Goal: Task Accomplishment & Management: Manage account settings

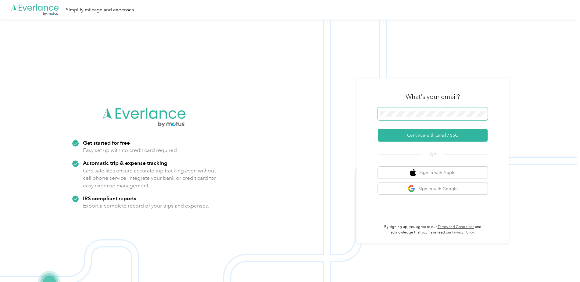
click at [408, 110] on span at bounding box center [433, 113] width 110 height 13
click at [412, 135] on button "Continue with Email / SSO" at bounding box center [433, 135] width 110 height 13
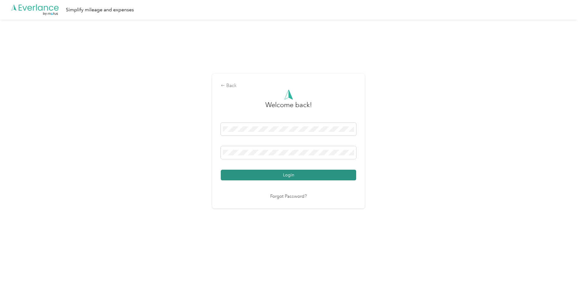
click at [285, 172] on button "Login" at bounding box center [289, 175] width 136 height 11
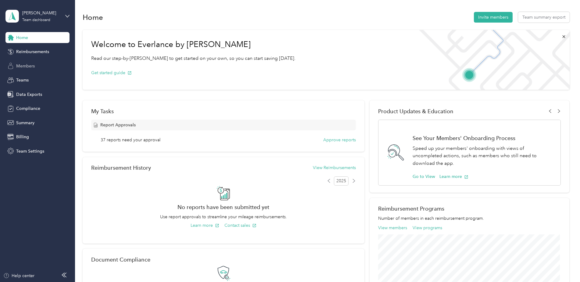
click at [36, 65] on div "Members" at bounding box center [37, 65] width 64 height 11
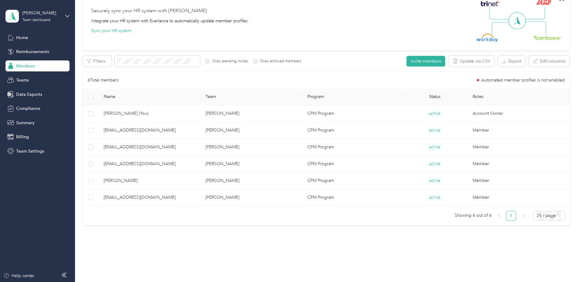
scroll to position [70, 0]
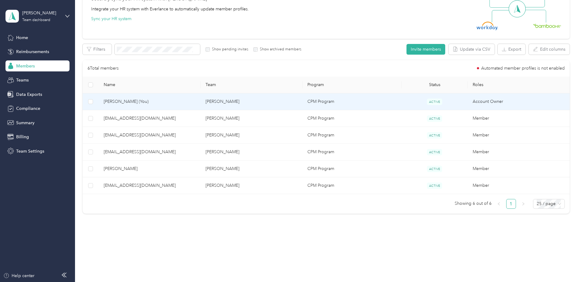
click at [251, 104] on td "[PERSON_NAME]" at bounding box center [252, 101] width 102 height 17
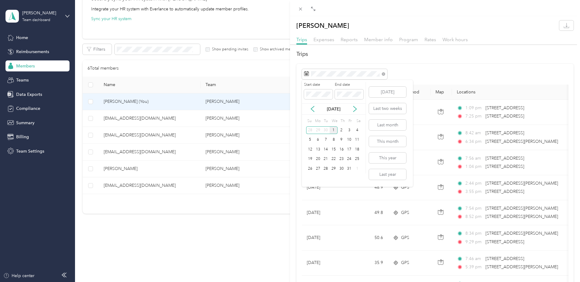
click at [317, 110] on div "[DATE]" at bounding box center [334, 109] width 64 height 6
click at [316, 110] on div "[DATE]" at bounding box center [334, 109] width 64 height 6
click at [313, 110] on icon at bounding box center [313, 109] width 6 height 6
click at [326, 159] on div "23" at bounding box center [326, 159] width 8 height 8
click at [319, 169] on div "29" at bounding box center [318, 169] width 8 height 8
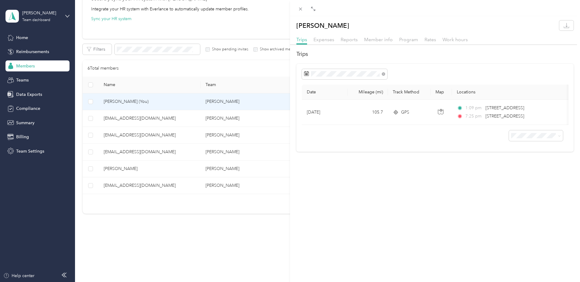
click at [163, 128] on div "[PERSON_NAME] Trips Expenses Reports Member info Program Rates Work hours Trips…" at bounding box center [290, 141] width 580 height 282
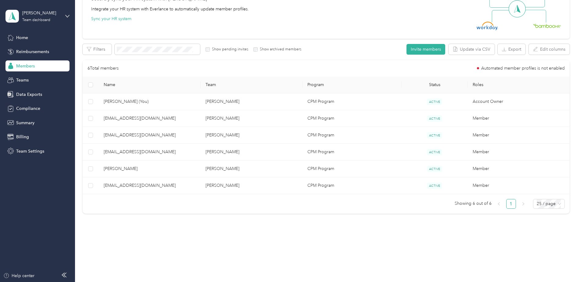
click at [163, 136] on div at bounding box center [290, 141] width 580 height 282
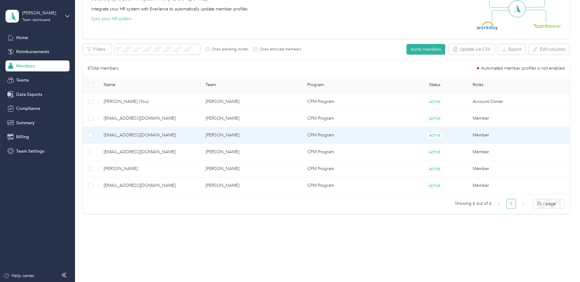
click at [175, 136] on span "[EMAIL_ADDRESS][DOMAIN_NAME]" at bounding box center [150, 135] width 92 height 7
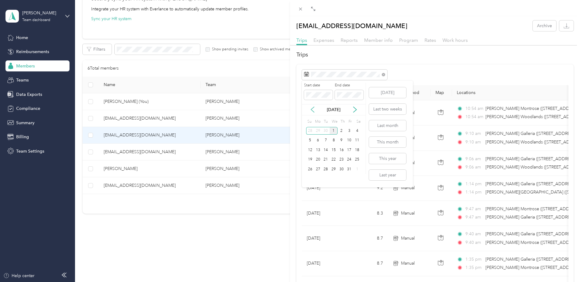
click at [314, 112] on icon at bounding box center [313, 110] width 6 height 6
click at [325, 156] on div "23" at bounding box center [326, 160] width 8 height 8
click at [319, 167] on div "29" at bounding box center [318, 169] width 8 height 8
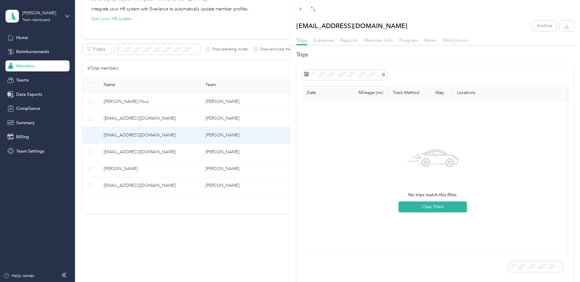
click at [198, 156] on div "[EMAIL_ADDRESS][DOMAIN_NAME] Archive Trips Expenses Reports Member info Program…" at bounding box center [290, 141] width 580 height 282
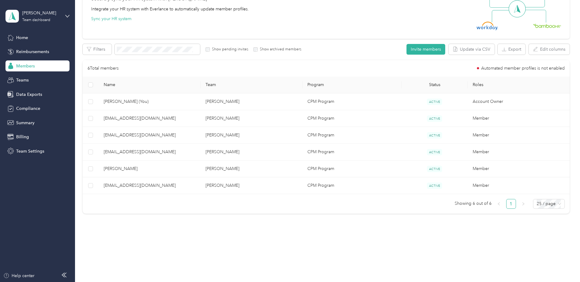
click at [216, 154] on div at bounding box center [290, 141] width 580 height 282
click at [233, 154] on td "[PERSON_NAME]" at bounding box center [252, 152] width 102 height 17
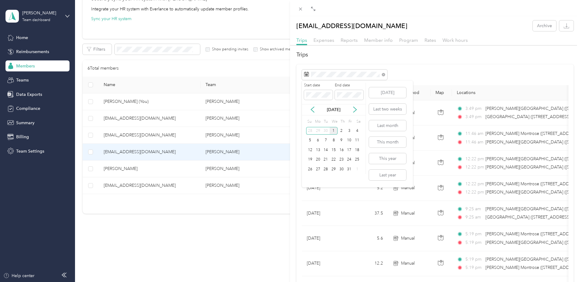
click at [315, 114] on div "[DATE]" at bounding box center [334, 109] width 64 height 11
click at [312, 109] on icon at bounding box center [312, 109] width 3 height 5
click at [325, 160] on div "23" at bounding box center [326, 160] width 8 height 8
click at [319, 168] on div "29" at bounding box center [318, 169] width 8 height 8
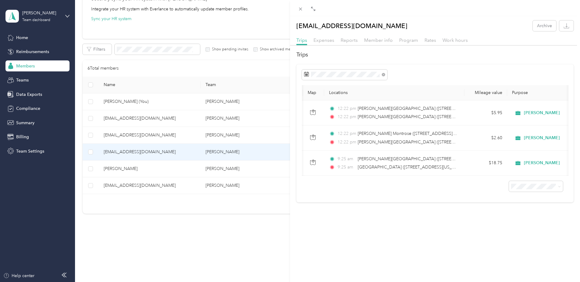
scroll to position [0, 133]
click at [184, 170] on div "[EMAIL_ADDRESS][DOMAIN_NAME] Archive Trips Expenses Reports Member info Program…" at bounding box center [290, 141] width 580 height 282
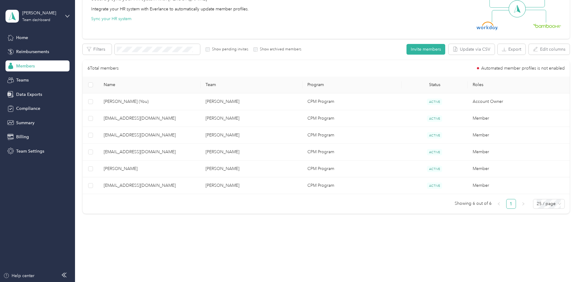
click at [213, 169] on div at bounding box center [290, 141] width 580 height 282
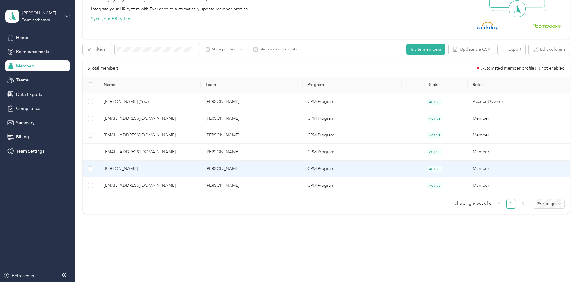
click at [237, 167] on td "[PERSON_NAME]" at bounding box center [252, 169] width 102 height 17
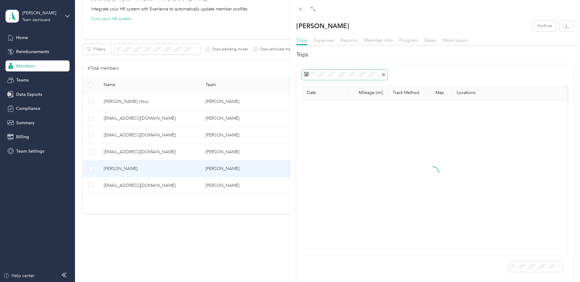
click at [318, 71] on span at bounding box center [344, 75] width 85 height 10
click at [319, 78] on span at bounding box center [344, 75] width 85 height 10
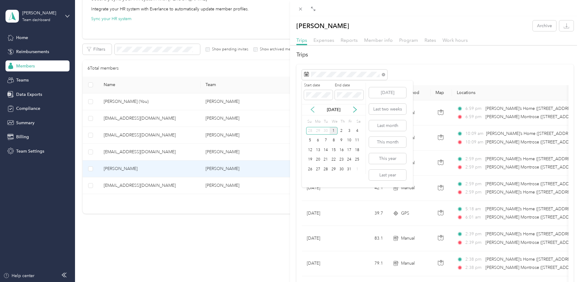
click at [313, 110] on icon at bounding box center [313, 110] width 6 height 6
click at [325, 161] on div "23" at bounding box center [326, 160] width 8 height 8
click at [319, 169] on div "29" at bounding box center [318, 169] width 8 height 8
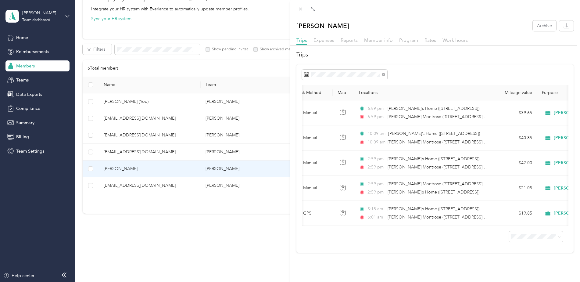
scroll to position [0, 105]
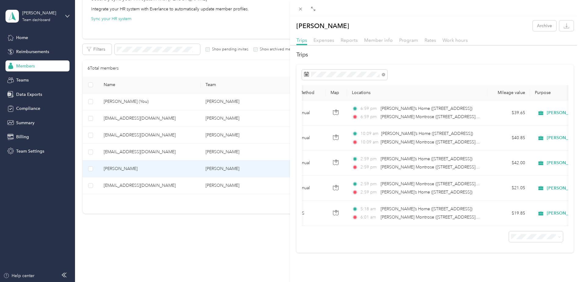
click at [204, 185] on div "[PERSON_NAME] Archive Trips Expenses Reports Member info Program Rates Work hou…" at bounding box center [290, 141] width 580 height 282
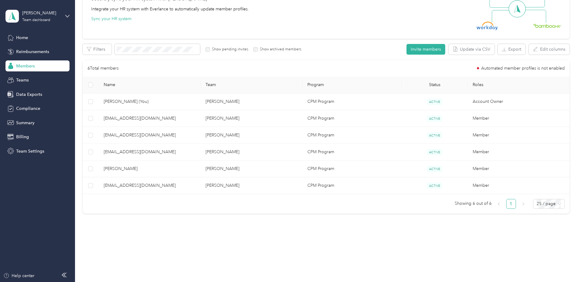
click at [238, 185] on div at bounding box center [290, 141] width 580 height 282
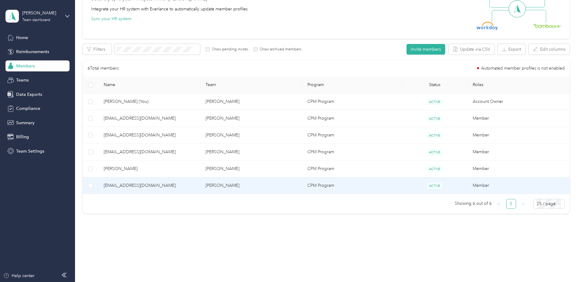
click at [253, 186] on td "[PERSON_NAME]" at bounding box center [252, 185] width 102 height 17
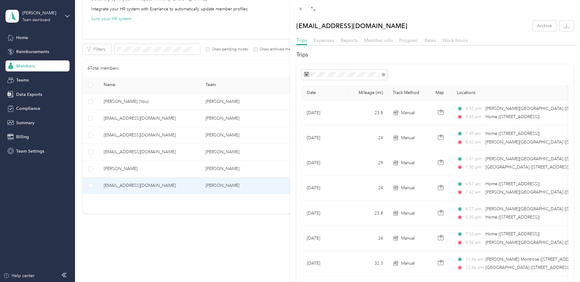
click at [177, 118] on div "[EMAIL_ADDRESS][DOMAIN_NAME] Archive Trips Expenses Reports Member info Program…" at bounding box center [290, 141] width 580 height 282
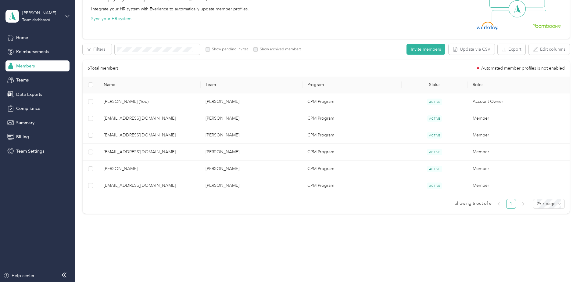
click at [197, 117] on div at bounding box center [290, 141] width 580 height 282
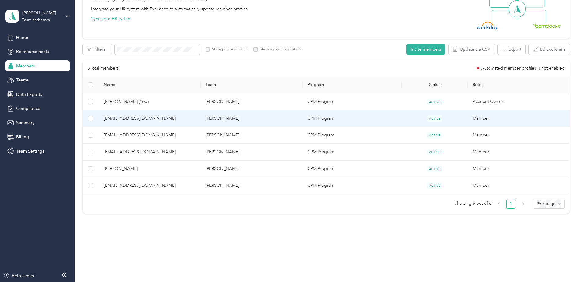
click at [244, 115] on td "[PERSON_NAME]" at bounding box center [252, 118] width 102 height 17
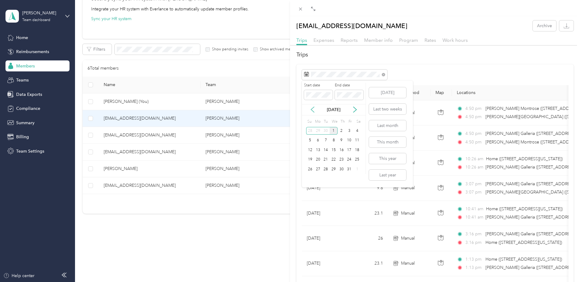
click at [315, 109] on icon at bounding box center [313, 110] width 6 height 6
click at [326, 159] on div "23" at bounding box center [326, 160] width 8 height 8
click at [320, 167] on div "29" at bounding box center [318, 169] width 8 height 8
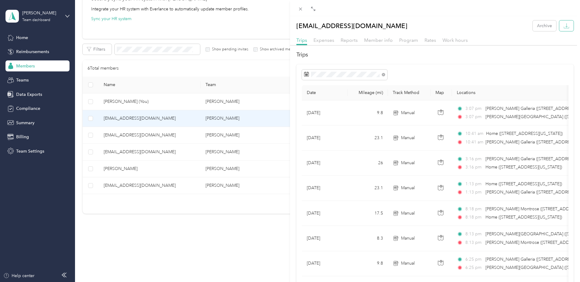
click at [564, 26] on icon "button" at bounding box center [567, 26] width 6 height 6
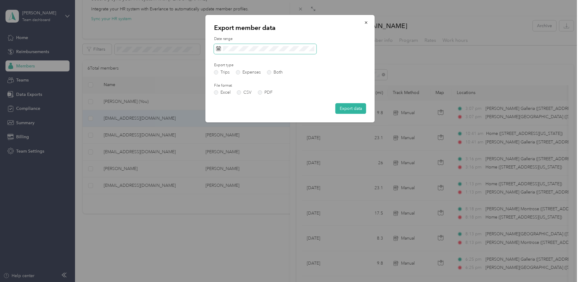
click at [239, 52] on span at bounding box center [265, 49] width 103 height 10
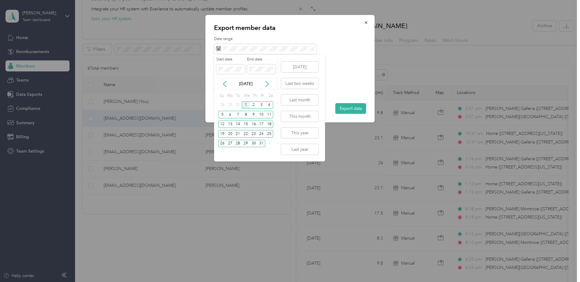
click at [221, 83] on div "[DATE]" at bounding box center [246, 84] width 64 height 6
click at [223, 83] on icon at bounding box center [224, 83] width 3 height 5
click at [237, 134] on div "23" at bounding box center [238, 134] width 8 height 8
click at [228, 142] on div "29" at bounding box center [230, 144] width 8 height 8
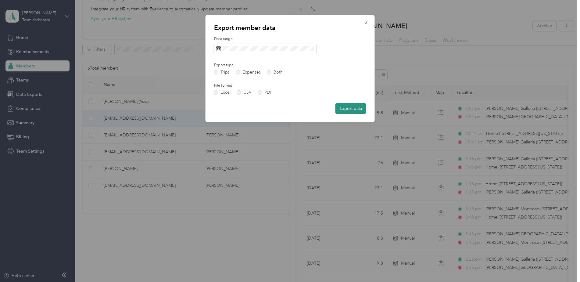
click at [344, 108] on button "Export data" at bounding box center [351, 108] width 31 height 11
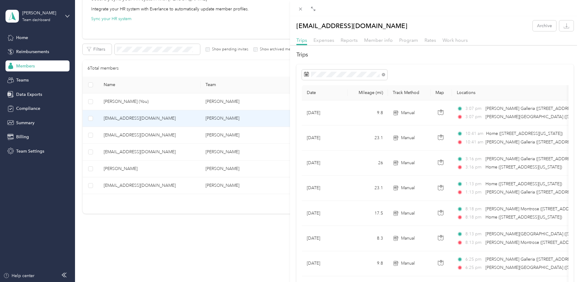
click at [252, 33] on div "[EMAIL_ADDRESS][DOMAIN_NAME] Archive Trips Expenses Reports Member info Program…" at bounding box center [290, 141] width 580 height 282
